Goal: Task Accomplishment & Management: Use online tool/utility

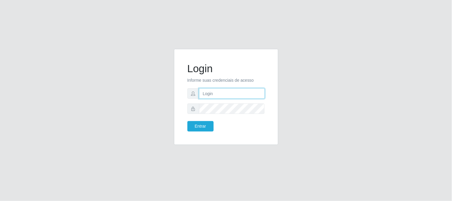
click at [218, 93] on input "text" at bounding box center [232, 93] width 66 height 10
type input "[EMAIL_ADDRESS][DOMAIN_NAME]"
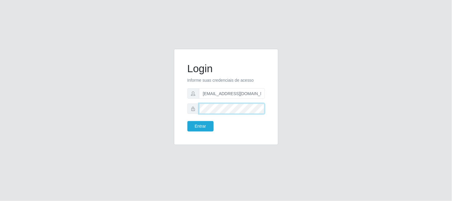
click at [187, 121] on button "Entrar" at bounding box center [200, 126] width 26 height 10
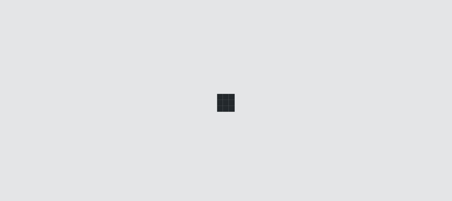
click at [210, 124] on div at bounding box center [226, 100] width 452 height 201
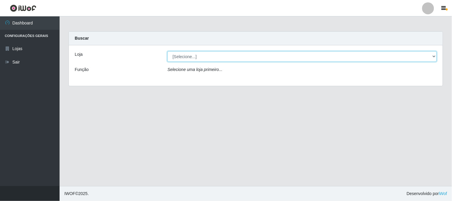
click at [436, 56] on select "[Selecione...] Queiroz Atacadão - [GEOGRAPHIC_DATA]" at bounding box center [301, 56] width 269 height 10
select select "464"
click at [167, 51] on select "[Selecione...] Queiroz Atacadão - [GEOGRAPHIC_DATA]" at bounding box center [301, 56] width 269 height 10
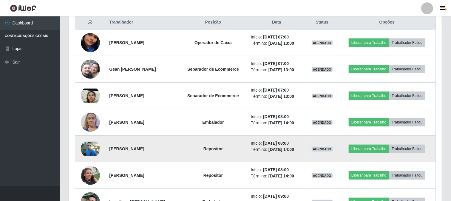
scroll to position [232, 0]
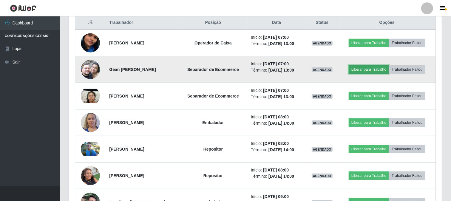
click at [370, 68] on button "Liberar para Trabalho" at bounding box center [368, 69] width 40 height 8
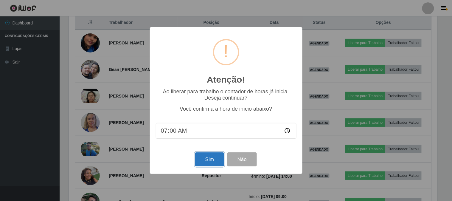
click at [207, 162] on button "Sim" at bounding box center [209, 159] width 29 height 14
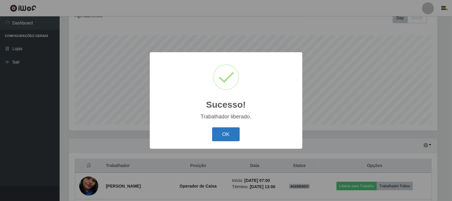
click at [230, 139] on button "OK" at bounding box center [226, 134] width 28 height 14
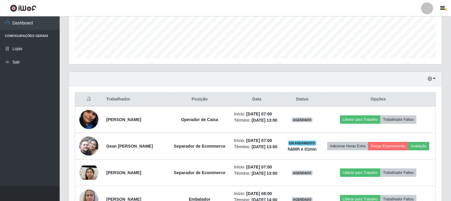
scroll to position [254, 0]
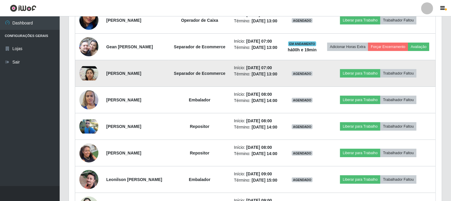
click at [343, 87] on td "Liberar para Trabalho Trabalhador Faltou" at bounding box center [378, 73] width 114 height 27
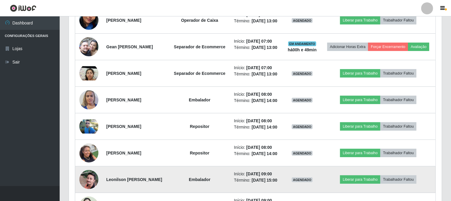
drag, startPoint x: 343, startPoint y: 97, endPoint x: 257, endPoint y: 193, distance: 128.3
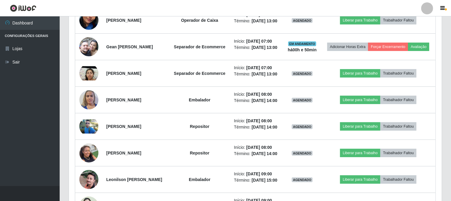
click at [28, 155] on ul "Dashboard Configurações Gerais Lojas Sair" at bounding box center [30, 101] width 60 height 170
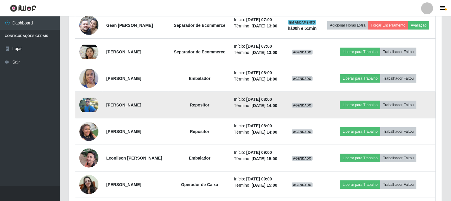
scroll to position [287, 0]
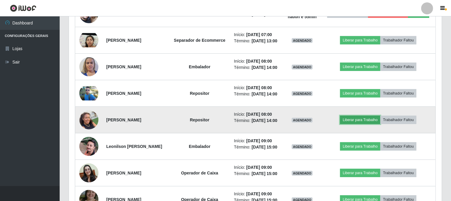
click at [376, 124] on button "Liberar para Trabalho" at bounding box center [360, 120] width 40 height 8
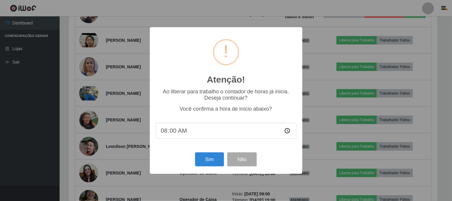
click at [10, 152] on div "Atenção! × Ao liberar para trabalho o contador de horas já inicia. Deseja conti…" at bounding box center [226, 100] width 452 height 201
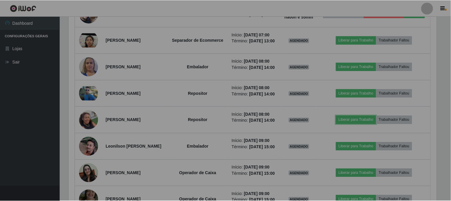
scroll to position [123, 372]
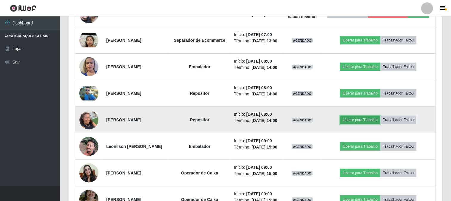
click at [377, 124] on button "Liberar para Trabalho" at bounding box center [360, 120] width 40 height 8
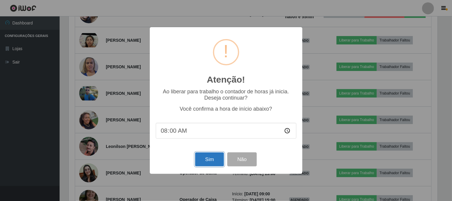
click at [203, 162] on button "Sim" at bounding box center [209, 159] width 29 height 14
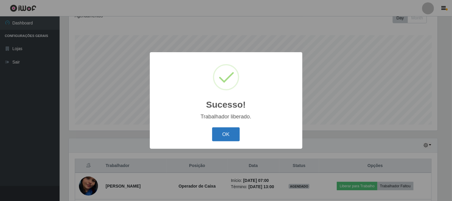
click at [227, 134] on button "OK" at bounding box center [226, 134] width 28 height 14
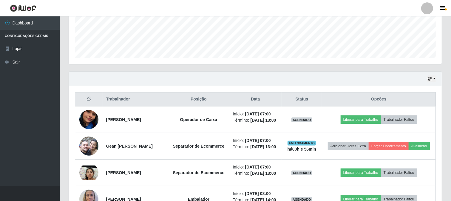
scroll to position [221, 0]
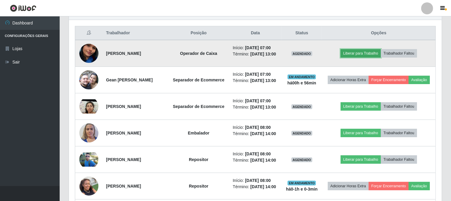
click at [358, 55] on button "Liberar para Trabalho" at bounding box center [360, 53] width 40 height 8
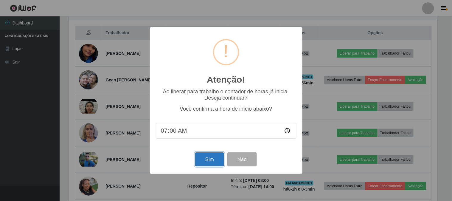
click at [212, 159] on button "Sim" at bounding box center [209, 159] width 29 height 14
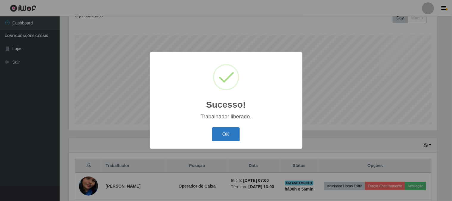
click at [219, 136] on button "OK" at bounding box center [226, 134] width 28 height 14
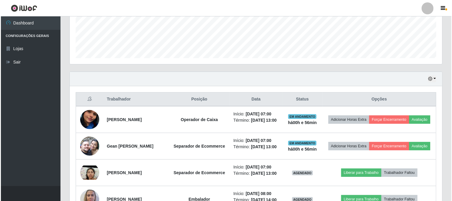
scroll to position [188, 0]
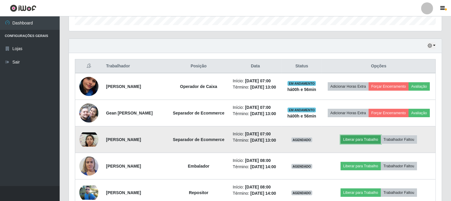
click at [361, 144] on button "Liberar para Trabalho" at bounding box center [360, 139] width 40 height 8
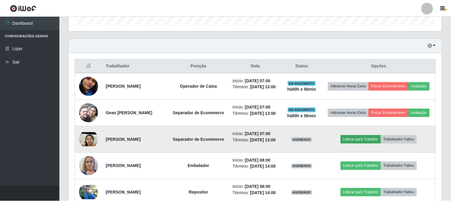
scroll to position [123, 369]
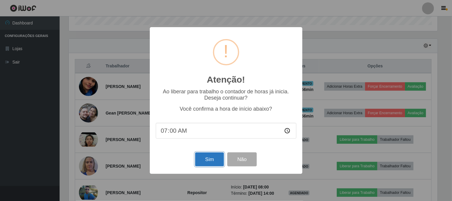
click at [208, 162] on button "Sim" at bounding box center [209, 159] width 29 height 14
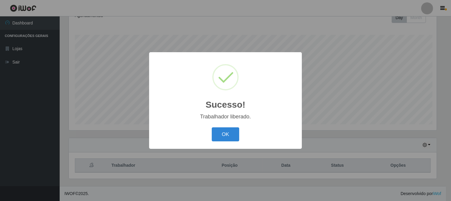
scroll to position [0, 0]
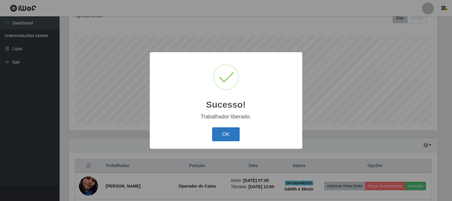
click at [224, 134] on button "OK" at bounding box center [226, 134] width 28 height 14
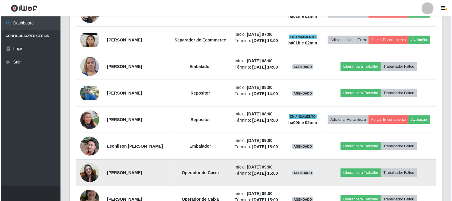
scroll to position [287, 0]
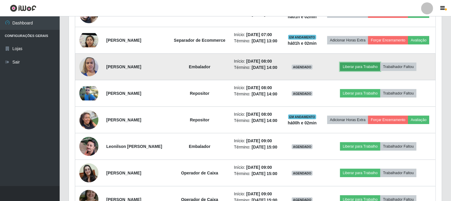
click at [365, 71] on button "Liberar para Trabalho" at bounding box center [360, 67] width 40 height 8
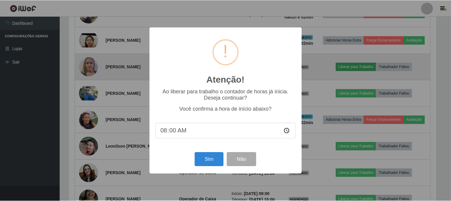
scroll to position [123, 369]
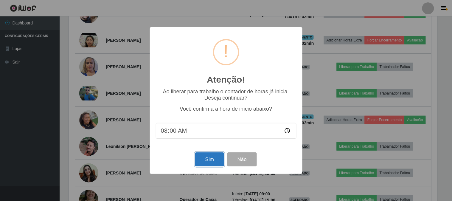
click at [208, 162] on button "Sim" at bounding box center [209, 159] width 29 height 14
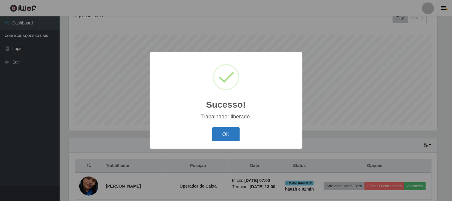
click at [223, 136] on button "OK" at bounding box center [226, 134] width 28 height 14
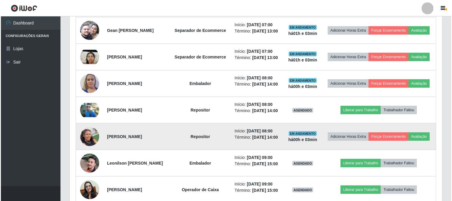
scroll to position [254, 0]
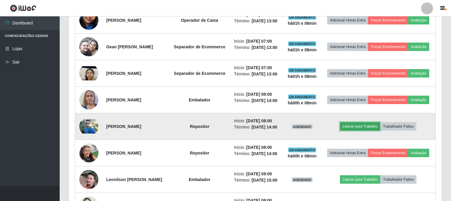
click at [370, 131] on button "Liberar para Trabalho" at bounding box center [360, 126] width 40 height 8
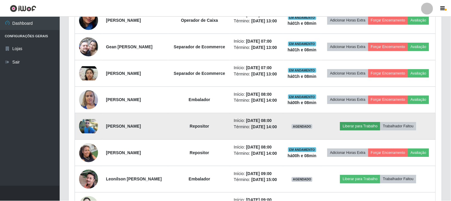
scroll to position [123, 369]
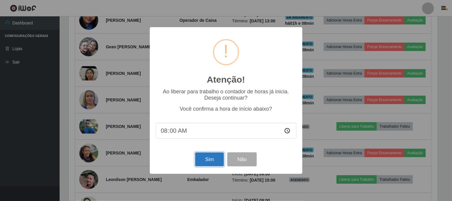
click at [214, 160] on button "Sim" at bounding box center [209, 159] width 29 height 14
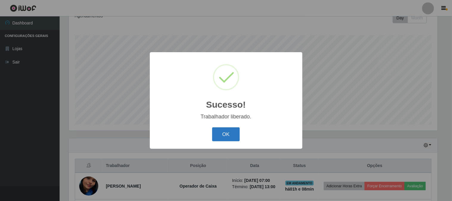
click at [229, 134] on button "OK" at bounding box center [226, 134] width 28 height 14
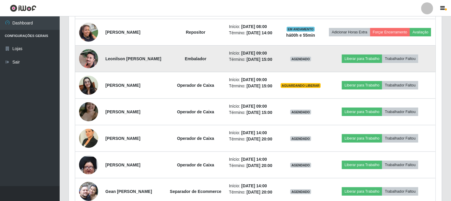
scroll to position [386, 0]
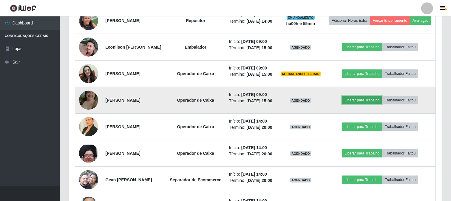
click at [359, 104] on button "Liberar para Trabalho" at bounding box center [361, 100] width 40 height 8
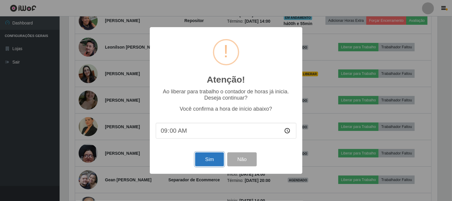
click at [215, 160] on button "Sim" at bounding box center [209, 159] width 29 height 14
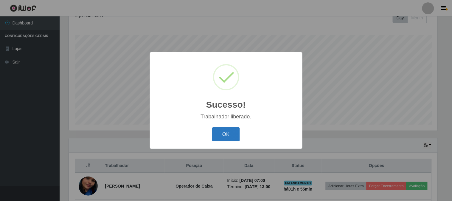
click at [232, 128] on button "OK" at bounding box center [226, 134] width 28 height 14
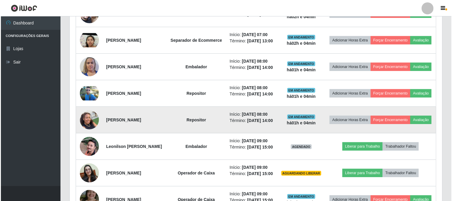
scroll to position [320, 0]
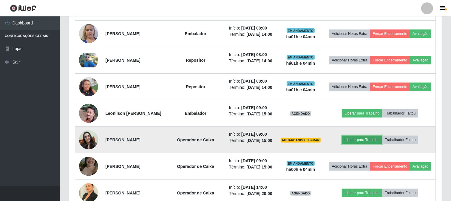
click at [368, 144] on button "Liberar para Trabalho" at bounding box center [361, 140] width 40 height 8
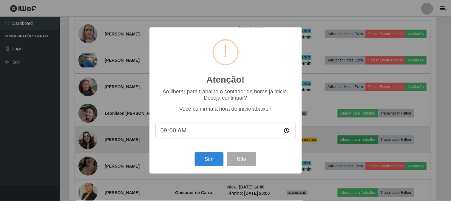
scroll to position [123, 369]
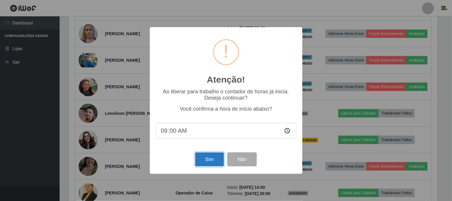
click at [206, 159] on button "Sim" at bounding box center [209, 159] width 29 height 14
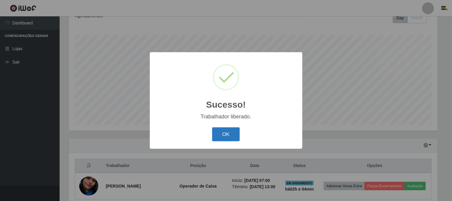
click at [233, 136] on button "OK" at bounding box center [226, 134] width 28 height 14
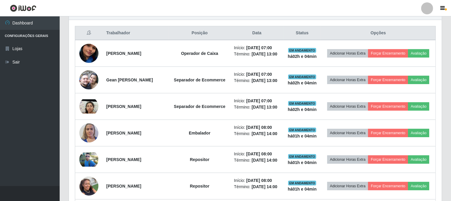
scroll to position [320, 0]
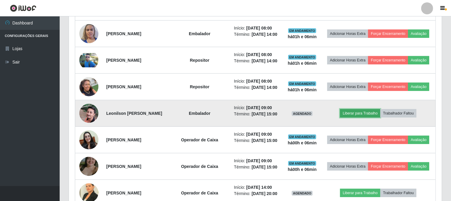
click at [372, 117] on button "Liberar para Trabalho" at bounding box center [360, 113] width 40 height 8
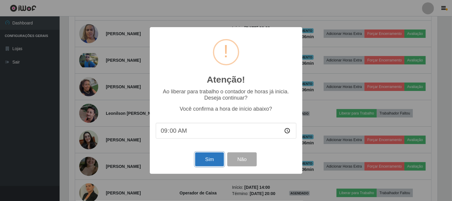
click at [204, 164] on button "Sim" at bounding box center [209, 159] width 29 height 14
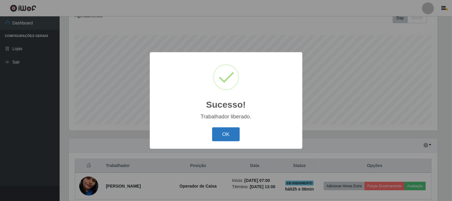
click at [223, 137] on button "OK" at bounding box center [226, 134] width 28 height 14
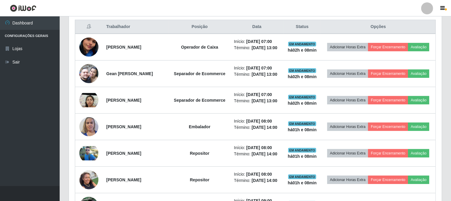
scroll to position [221, 0]
